Goal: Check status: Check status

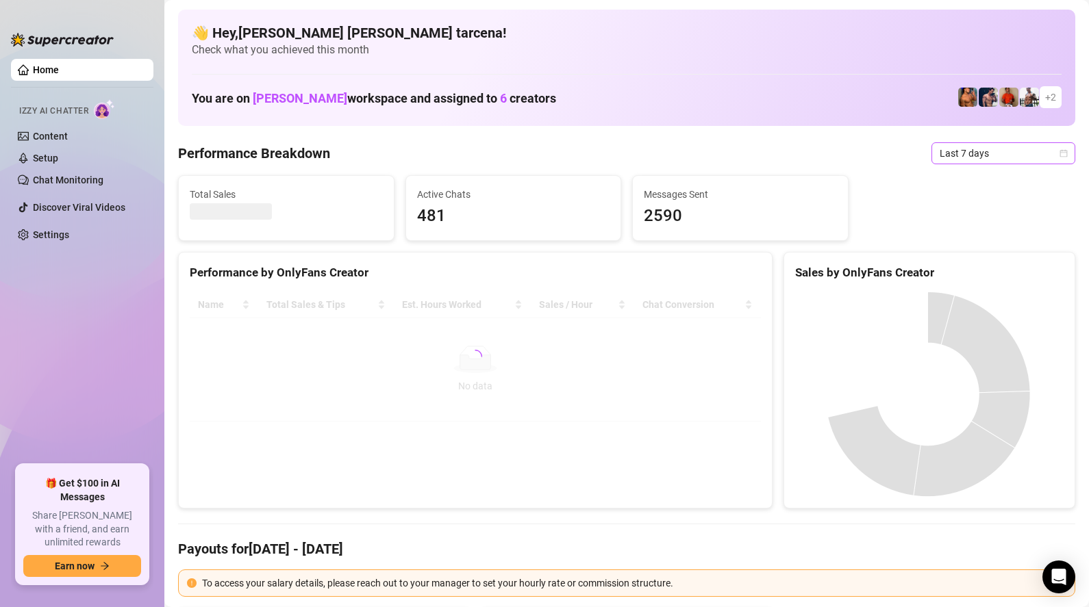
click at [986, 162] on span "Last 7 days" at bounding box center [1002, 153] width 127 height 21
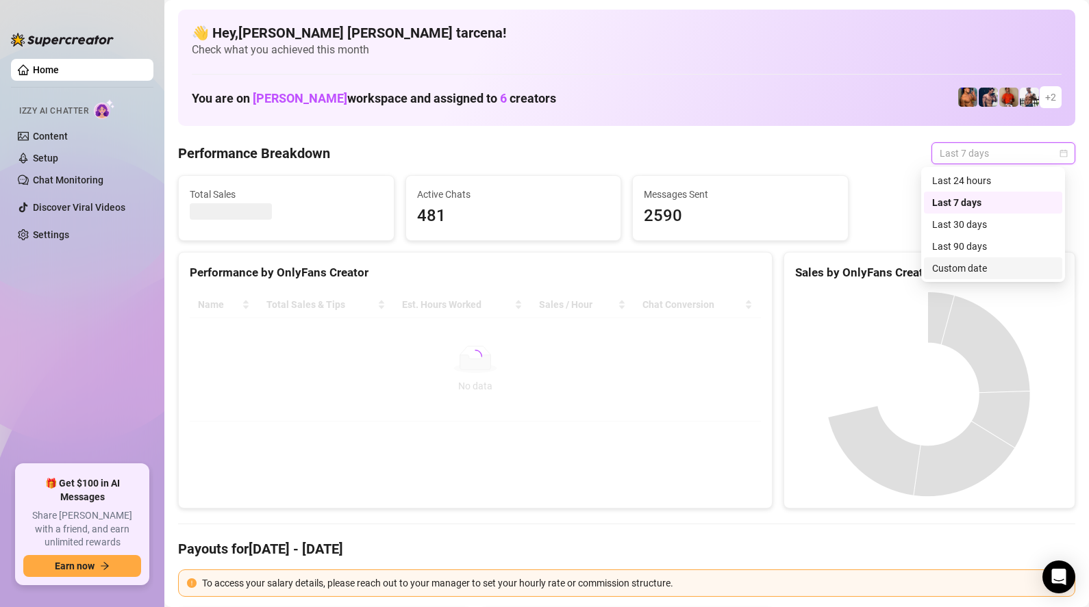
click at [971, 265] on div "Custom date" at bounding box center [993, 268] width 122 height 15
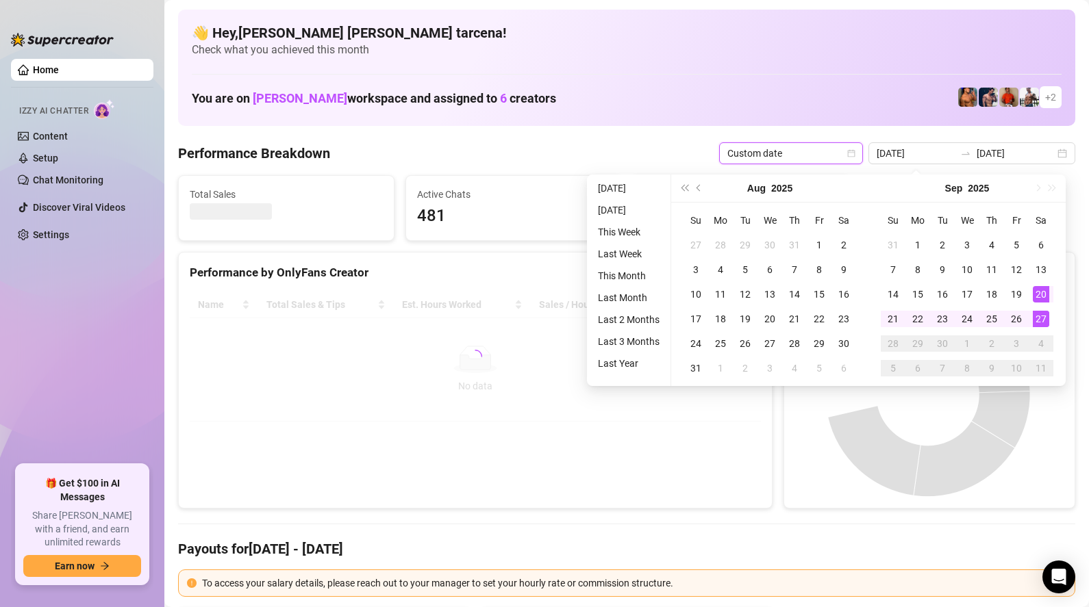
type input "[DATE]"
click at [1045, 320] on div "27" at bounding box center [1040, 319] width 16 height 16
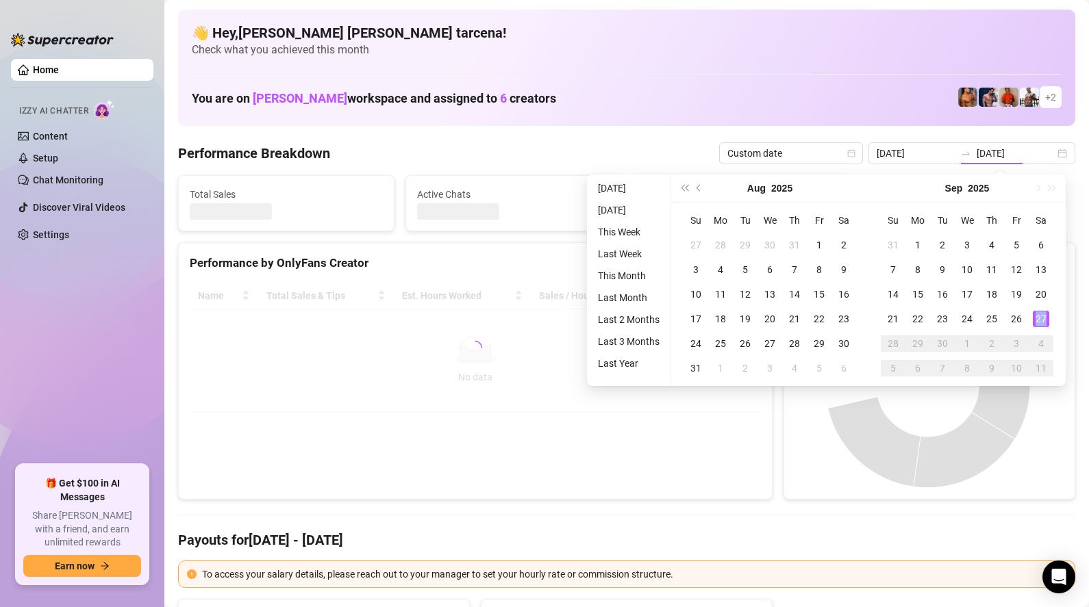
type input "[DATE]"
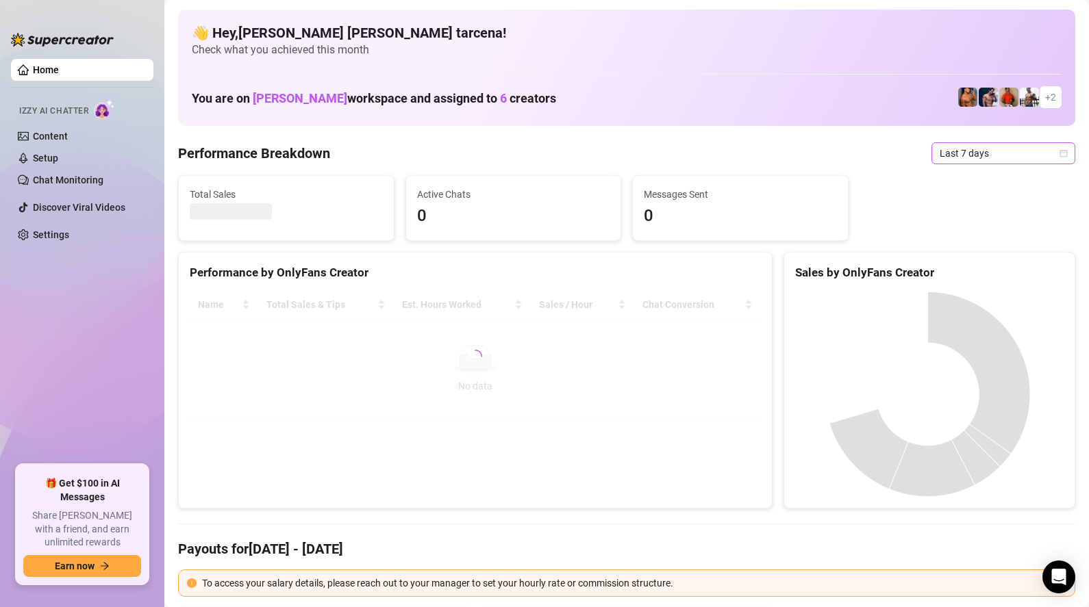
click at [954, 159] on span "Last 7 days" at bounding box center [1002, 153] width 127 height 21
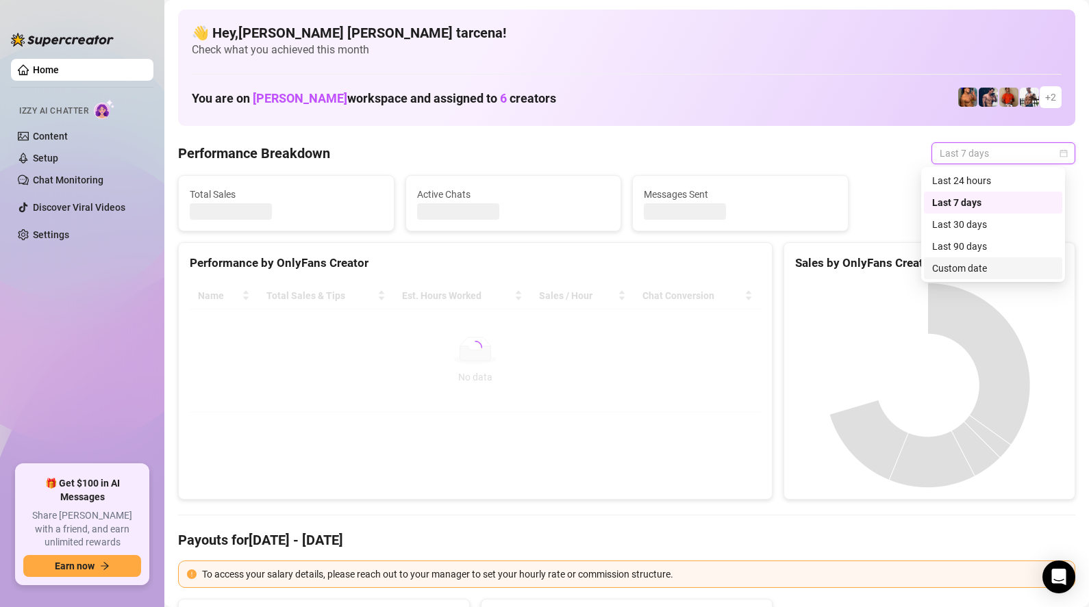
click at [974, 268] on div "Custom date" at bounding box center [993, 268] width 122 height 15
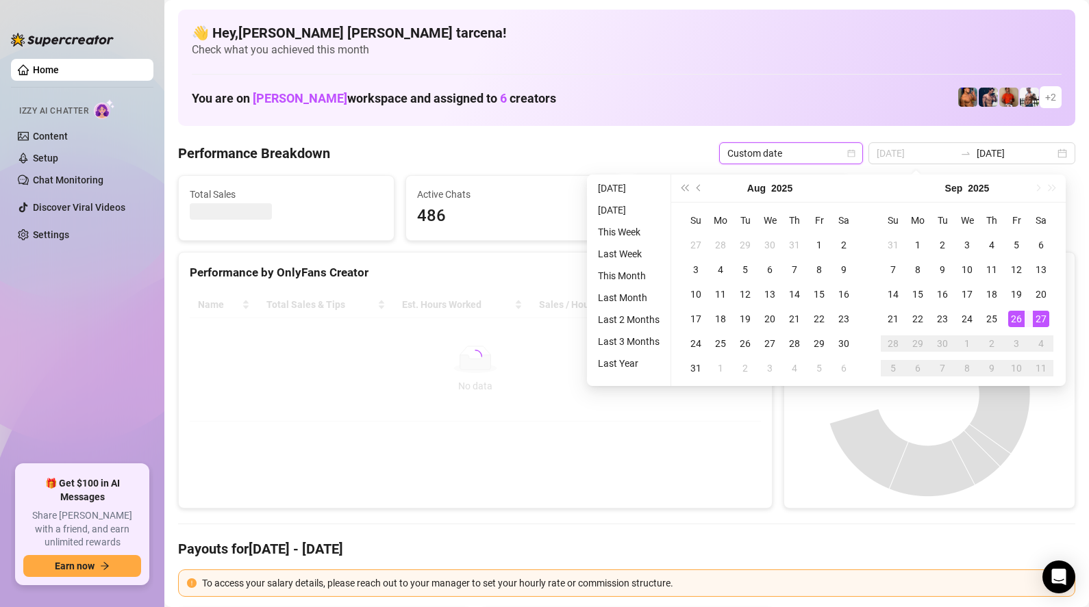
type input "[DATE]"
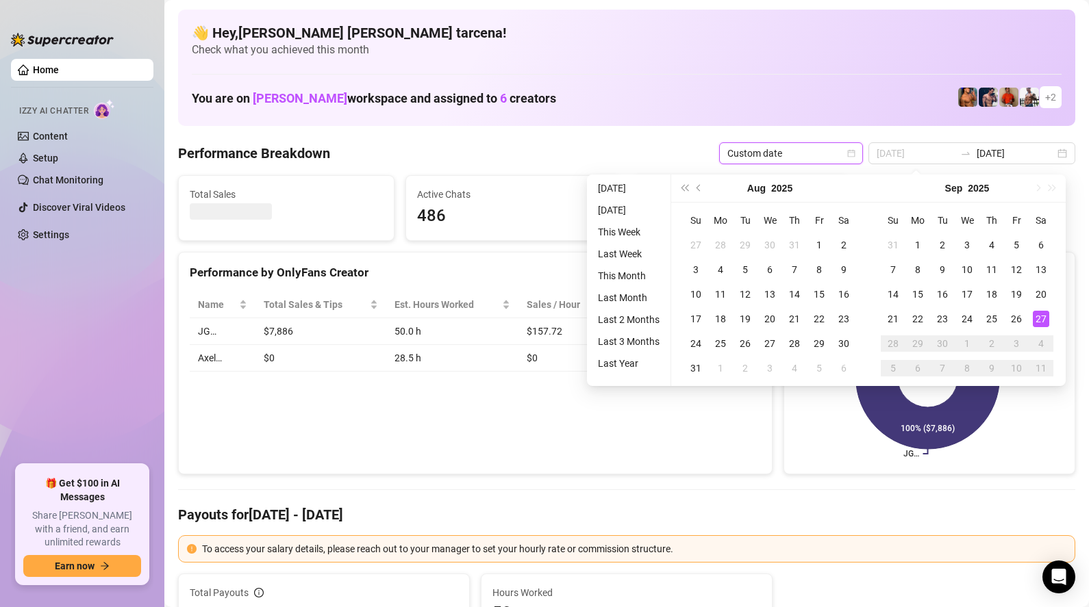
click at [1038, 319] on div "27" at bounding box center [1040, 319] width 16 height 16
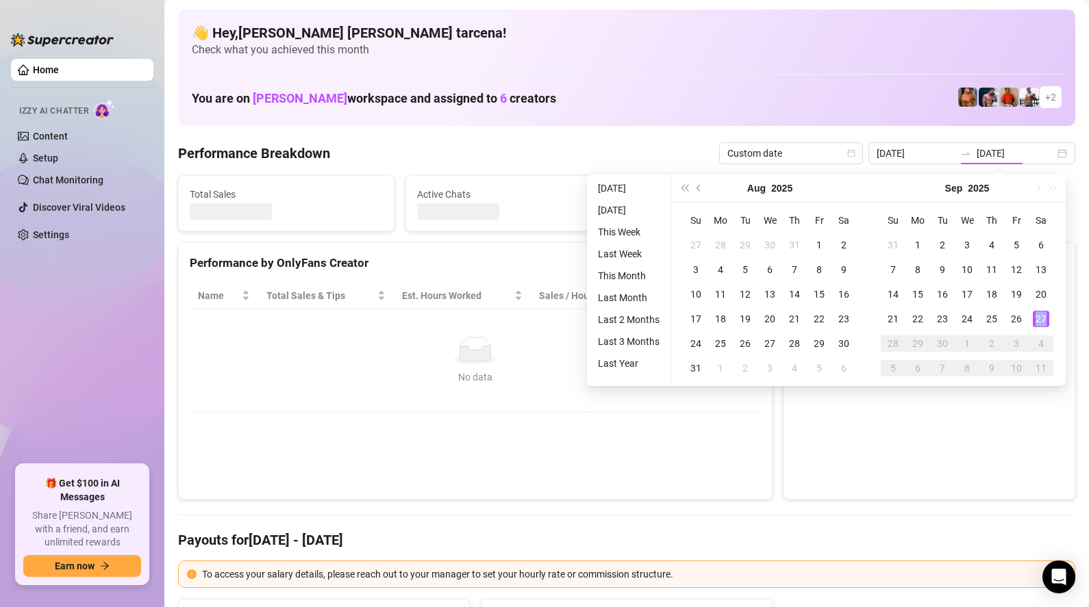
type input "[DATE]"
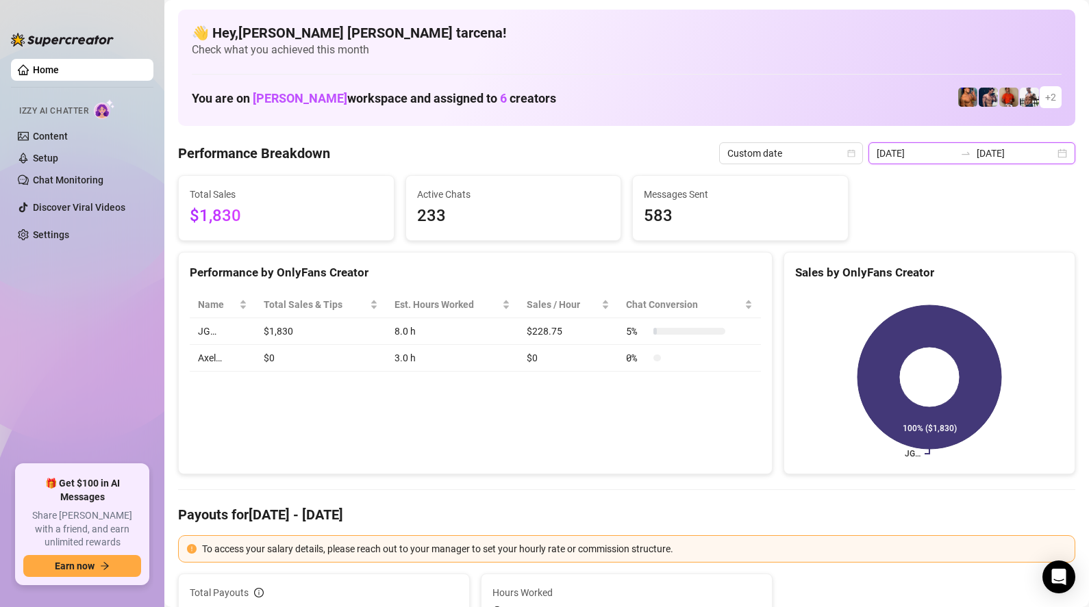
click at [1033, 157] on input "[DATE]" at bounding box center [1015, 153] width 78 height 15
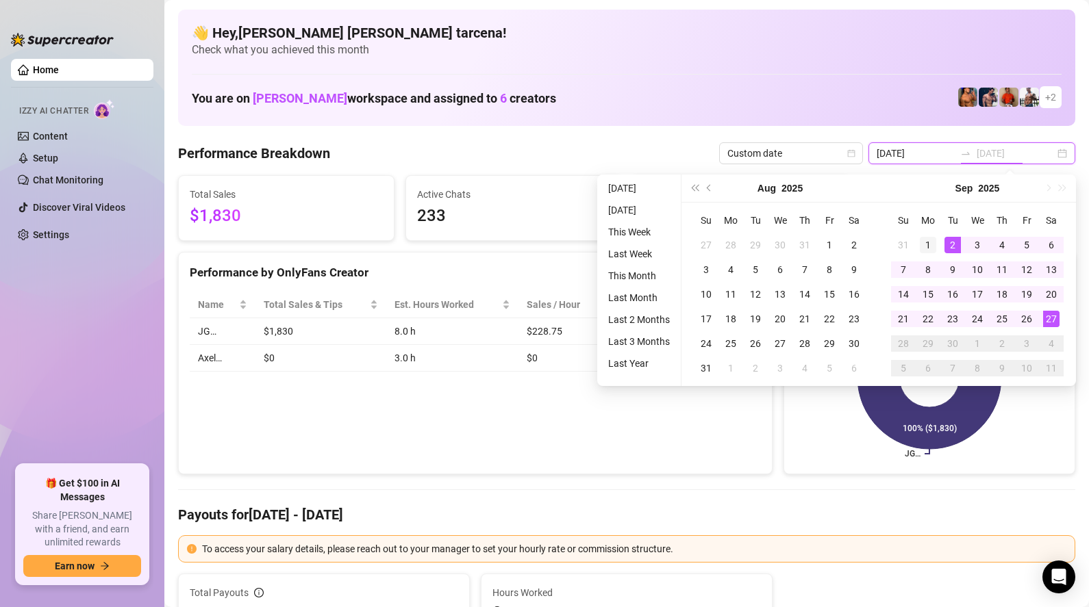
type input "[DATE]"
click at [930, 242] on div "1" at bounding box center [928, 245] width 16 height 16
type input "[DATE]"
click at [1049, 318] on div "27" at bounding box center [1051, 319] width 16 height 16
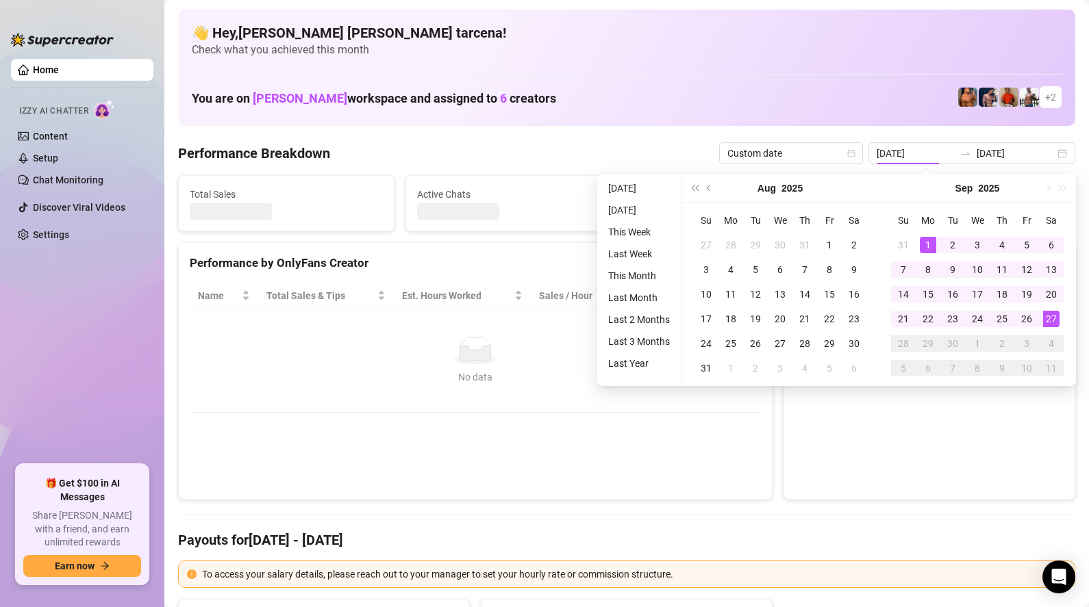
type input "[DATE]"
